Goal: Find specific page/section: Find specific page/section

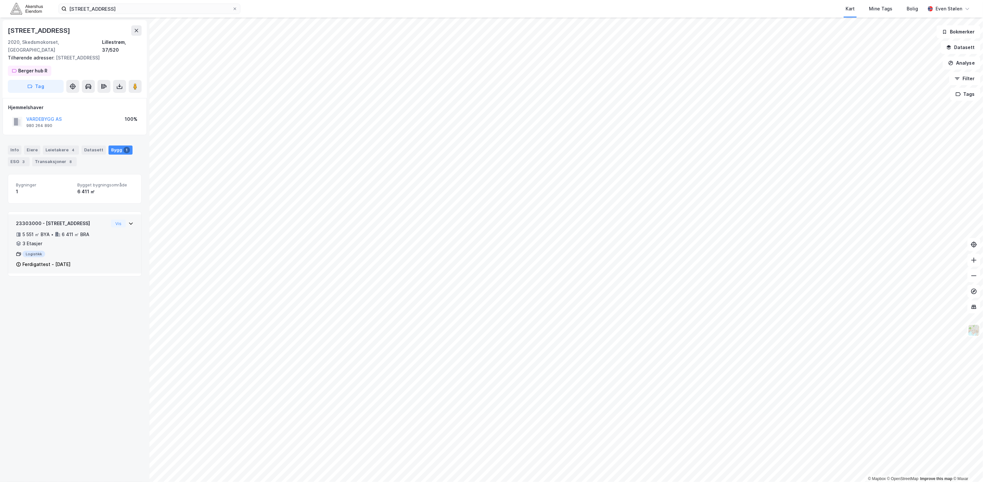
click at [128, 221] on icon at bounding box center [130, 223] width 5 height 5
click at [111, 220] on button "Vis" at bounding box center [118, 224] width 15 height 8
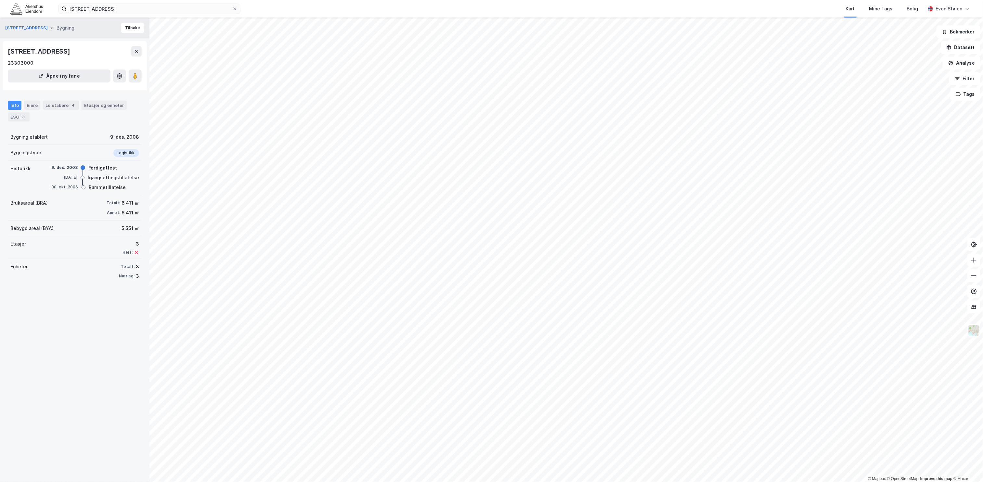
click at [19, 6] on img at bounding box center [26, 8] width 32 height 11
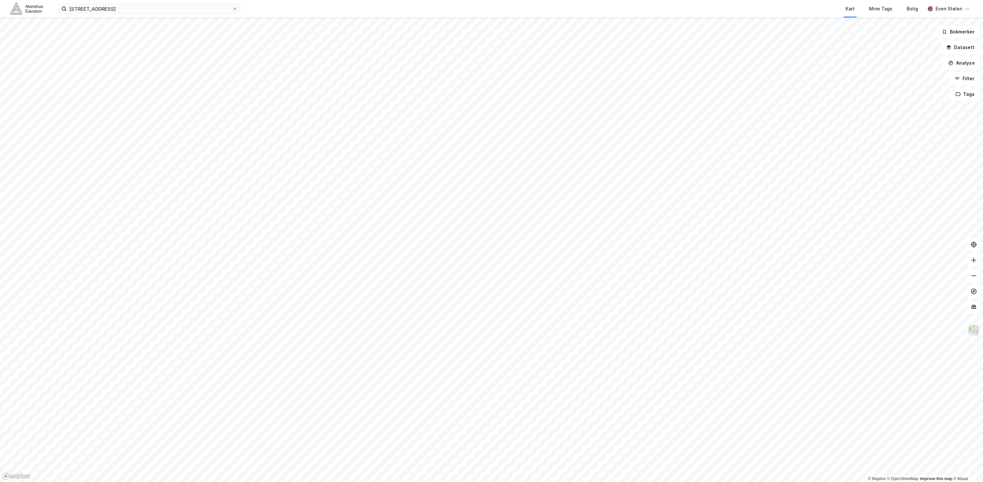
click at [17, 12] on img at bounding box center [26, 8] width 32 height 11
click at [234, 10] on icon at bounding box center [235, 9] width 4 height 4
click at [232, 10] on input "[STREET_ADDRESS]" at bounding box center [150, 9] width 166 height 10
